Goal: Task Accomplishment & Management: Manage account settings

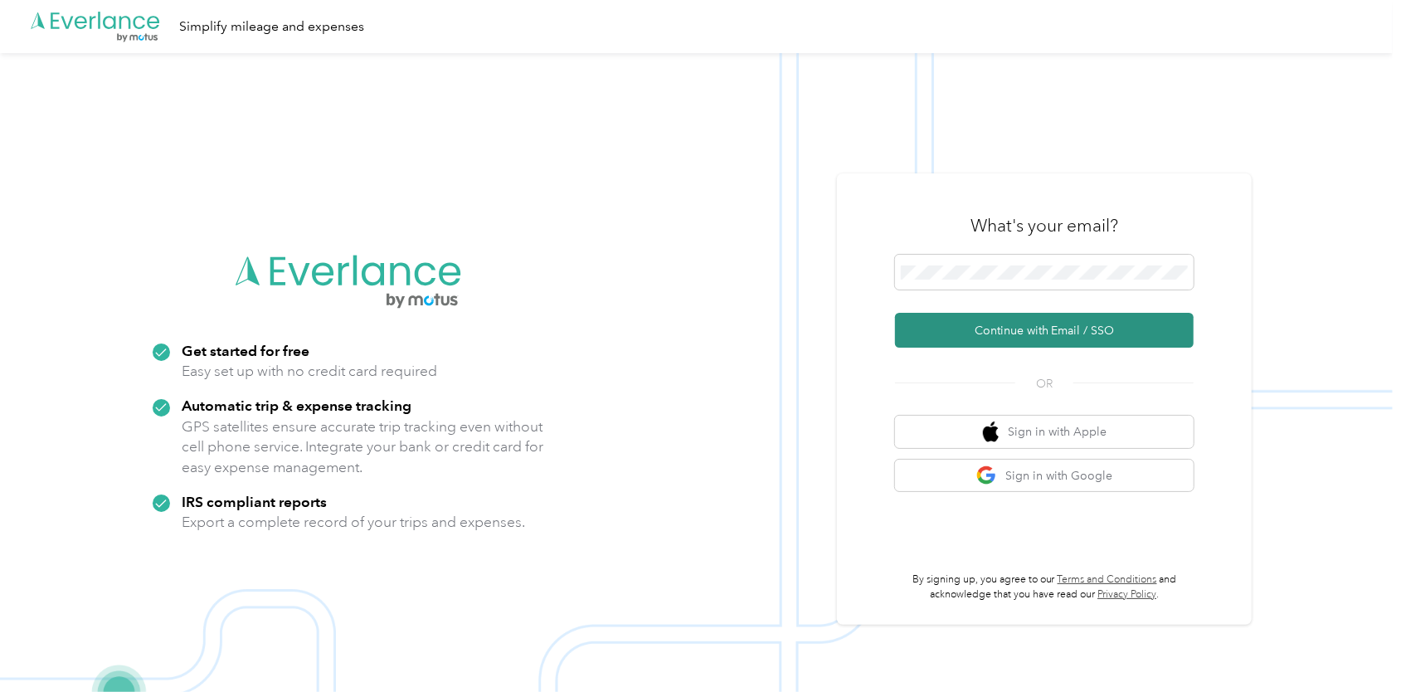
click at [974, 324] on button "Continue with Email / SSO" at bounding box center [1044, 330] width 299 height 35
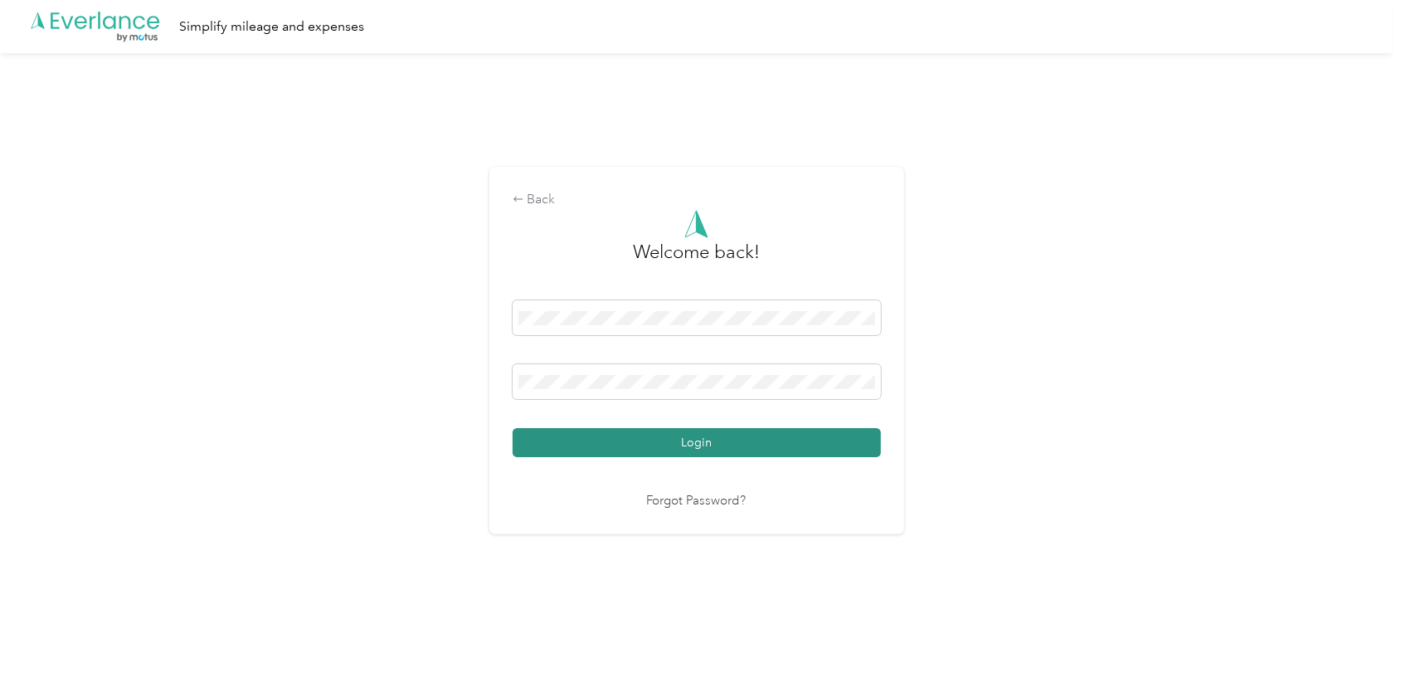
click at [614, 443] on button "Login" at bounding box center [697, 442] width 368 height 29
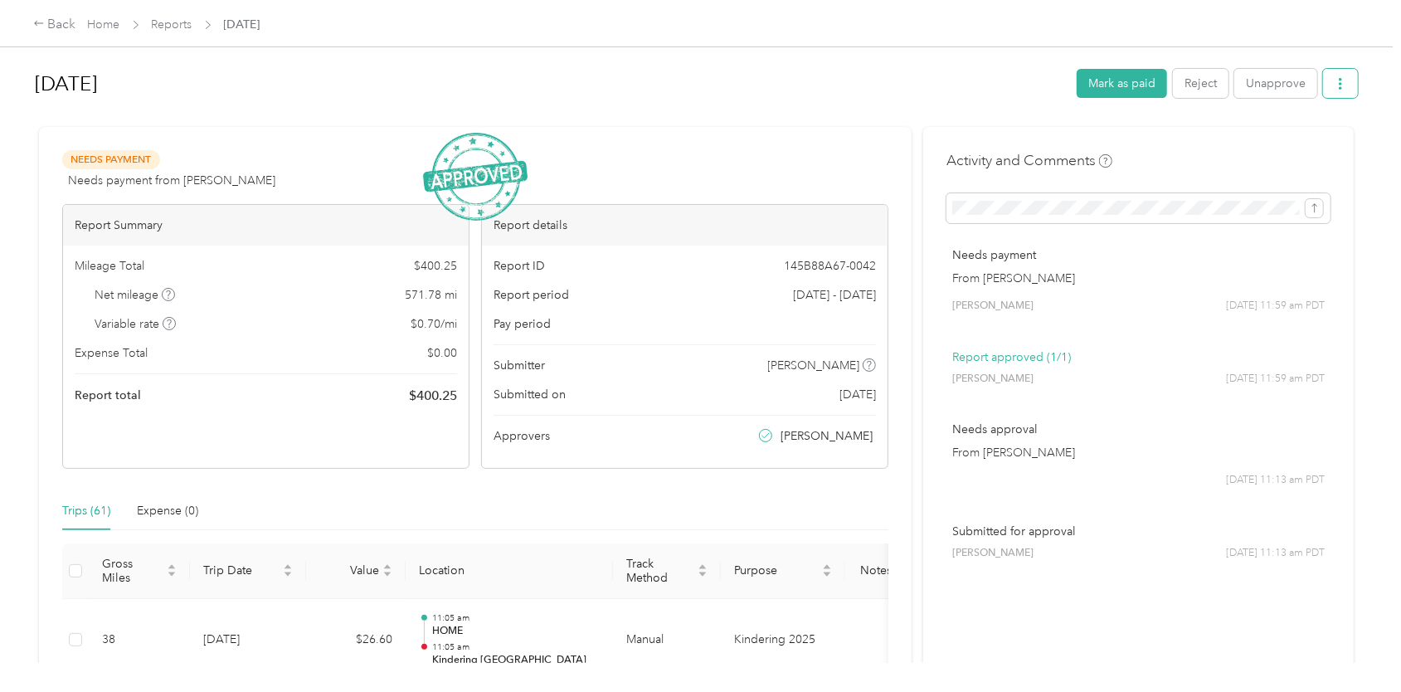
click at [1326, 90] on button "button" at bounding box center [1340, 83] width 35 height 29
click at [1266, 143] on span "Download" at bounding box center [1289, 143] width 55 height 17
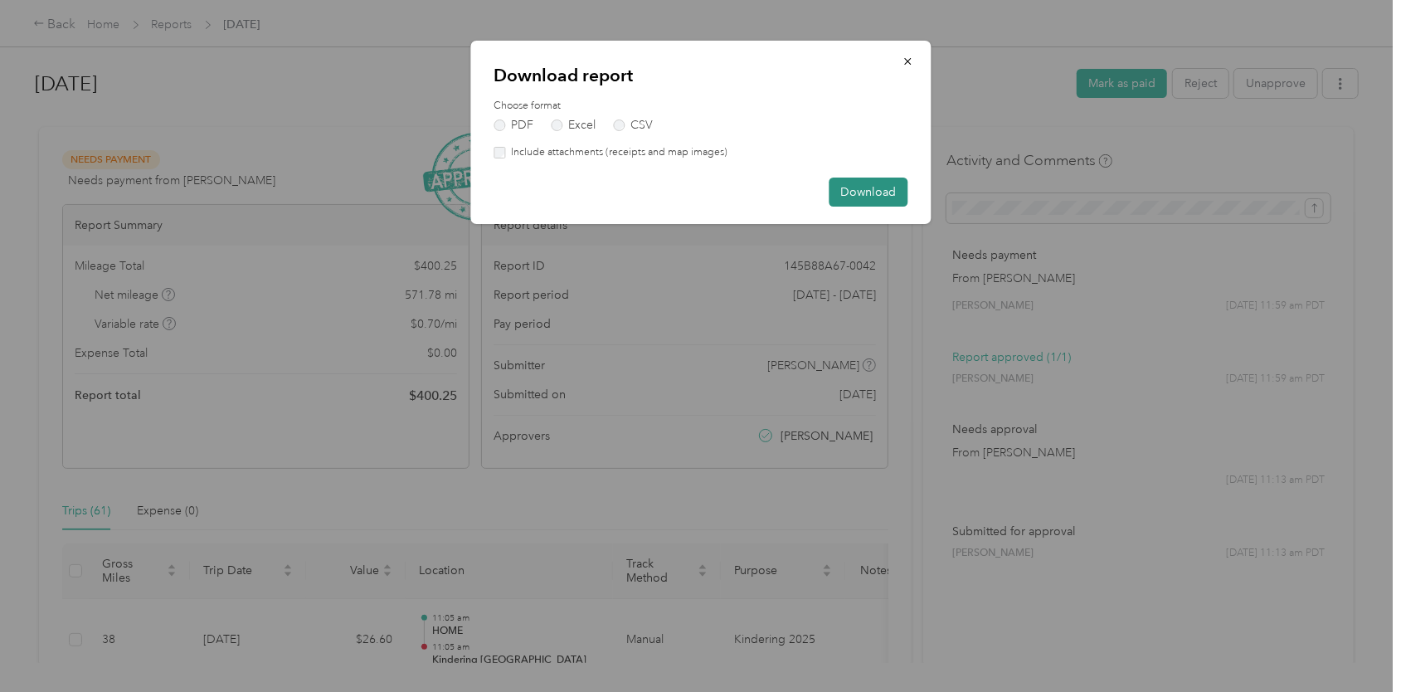
click at [837, 191] on button "Download" at bounding box center [868, 192] width 79 height 29
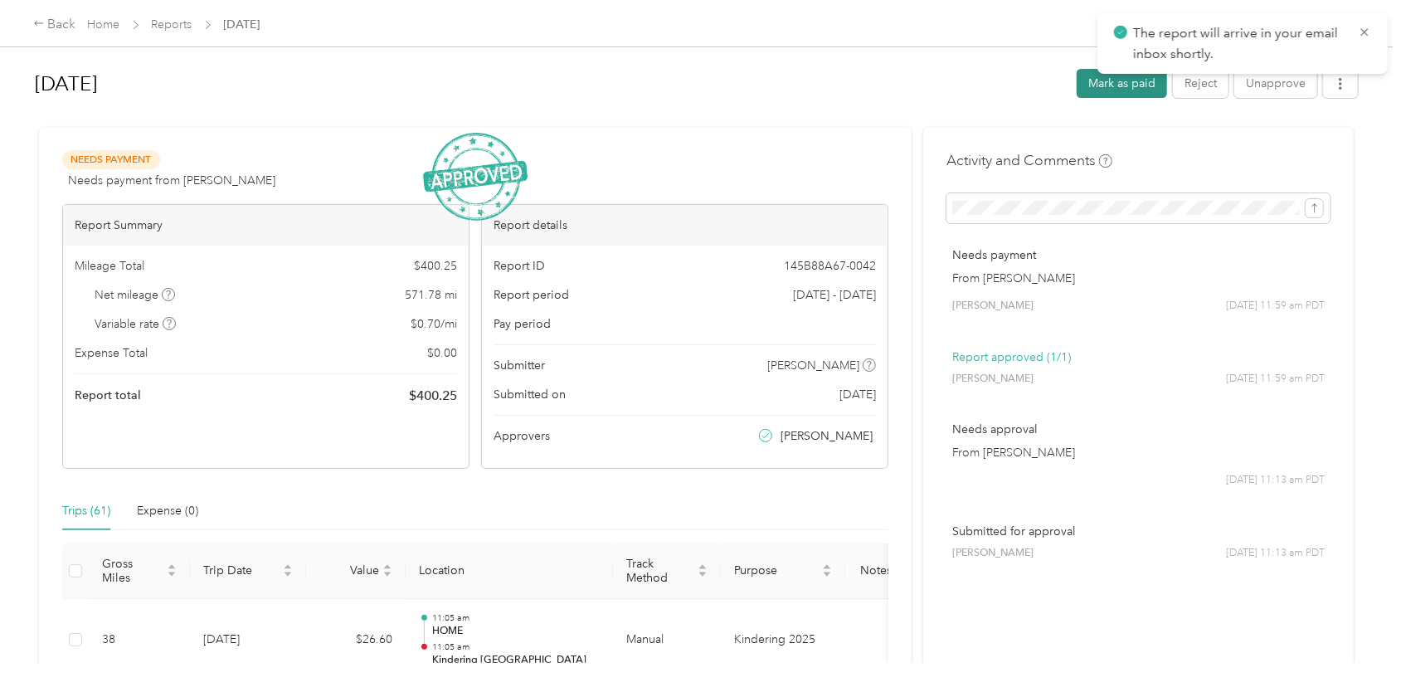
click at [1087, 85] on button "Mark as paid" at bounding box center [1122, 83] width 90 height 29
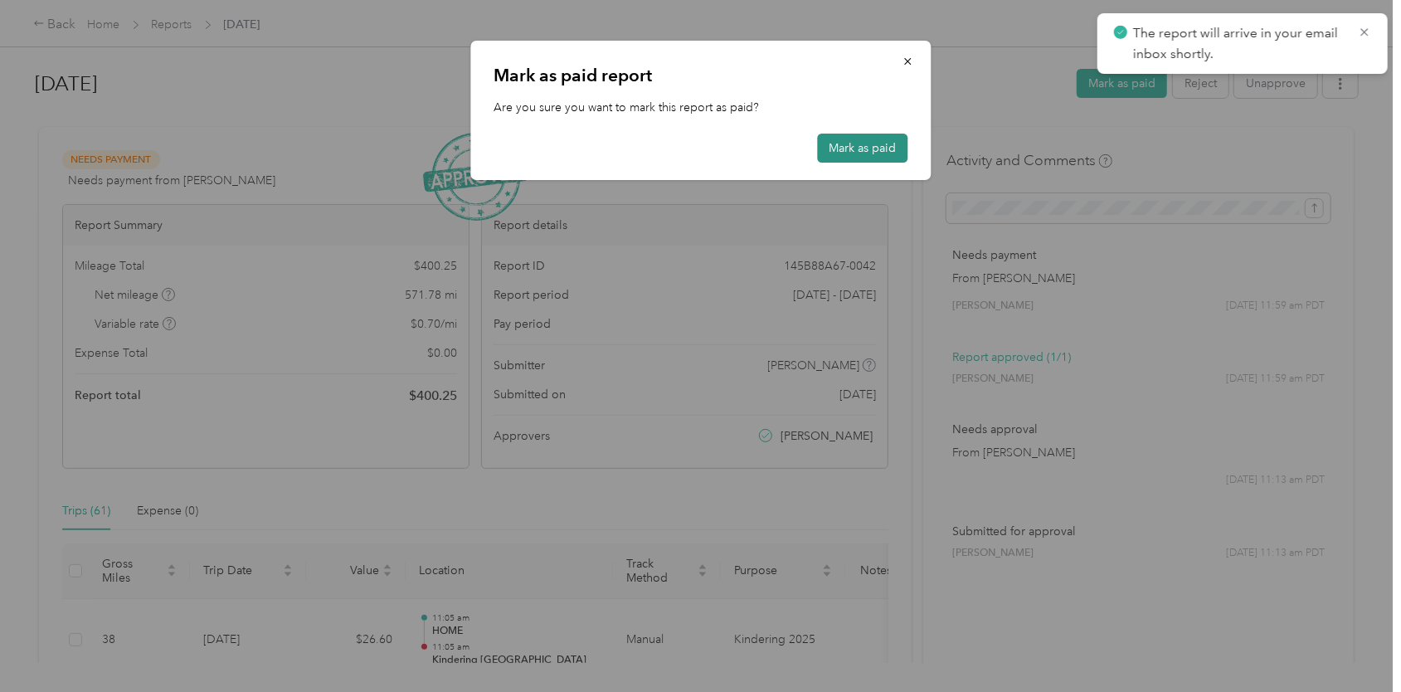
click at [861, 150] on button "Mark as paid" at bounding box center [862, 148] width 90 height 29
